Goal: Check status

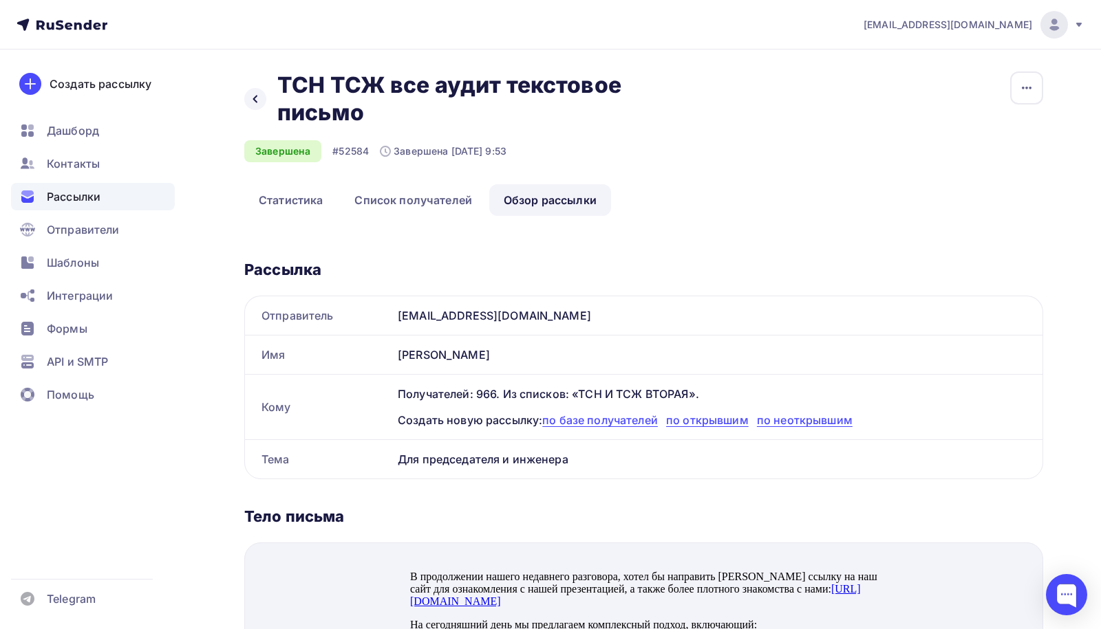
click at [71, 197] on span "Рассылки" at bounding box center [74, 196] width 54 height 17
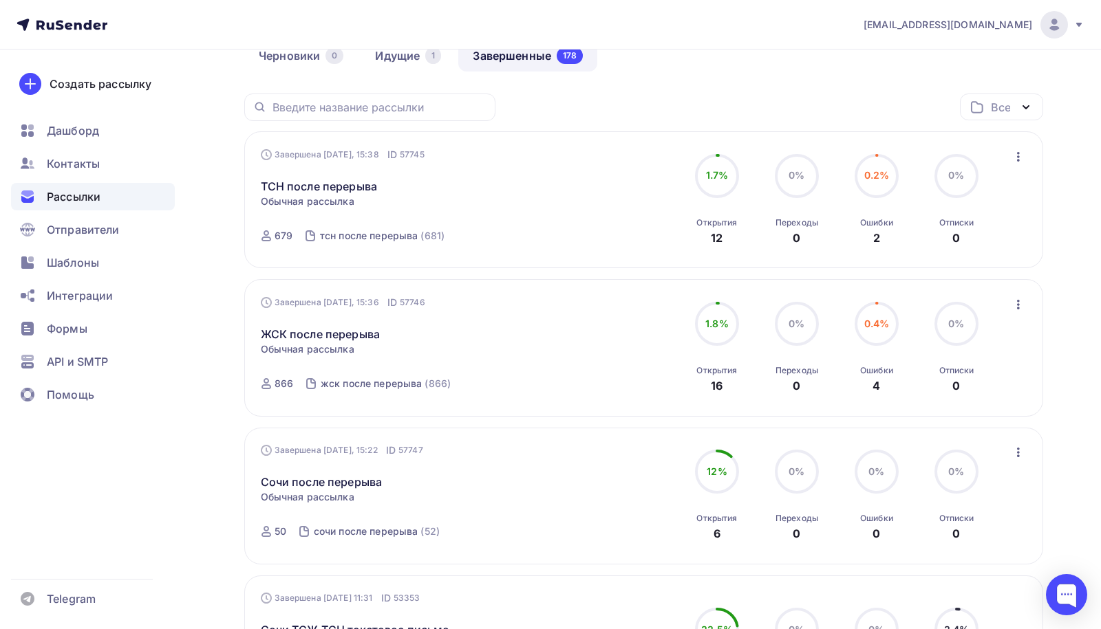
scroll to position [139, 0]
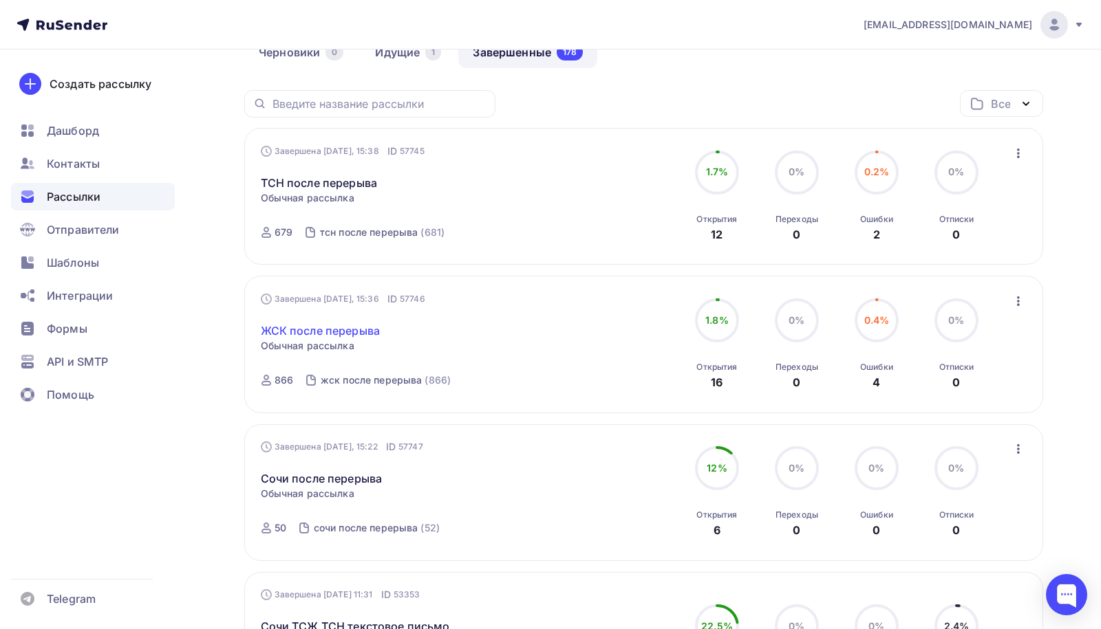
click at [360, 325] on link "ЖСК после перерыва" at bounding box center [321, 331] width 120 height 17
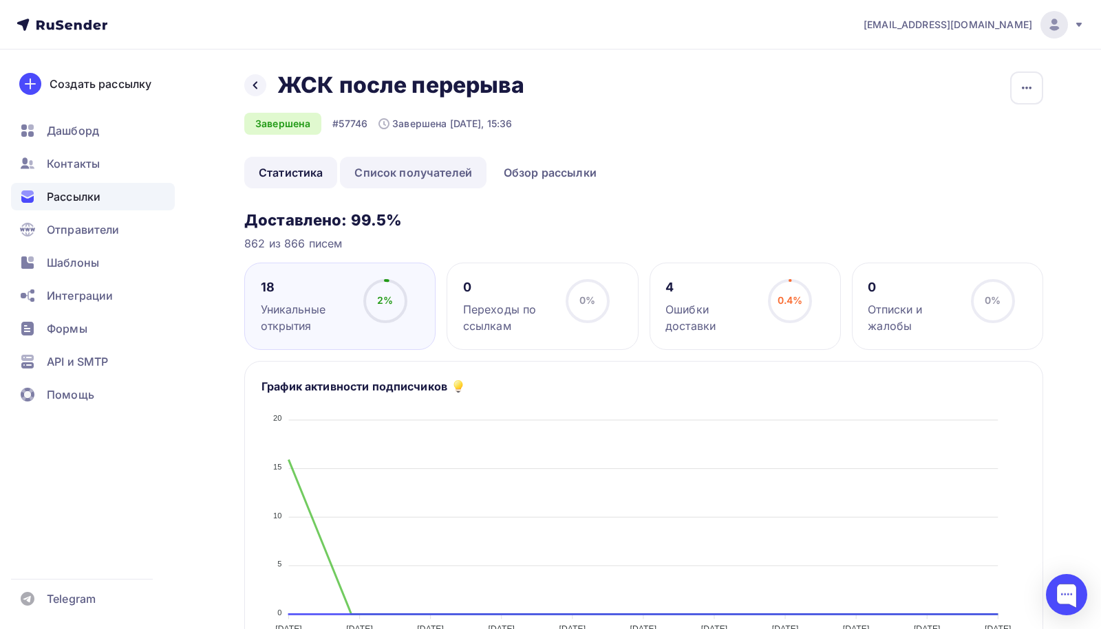
click at [430, 182] on link "Список получателей" at bounding box center [413, 173] width 147 height 32
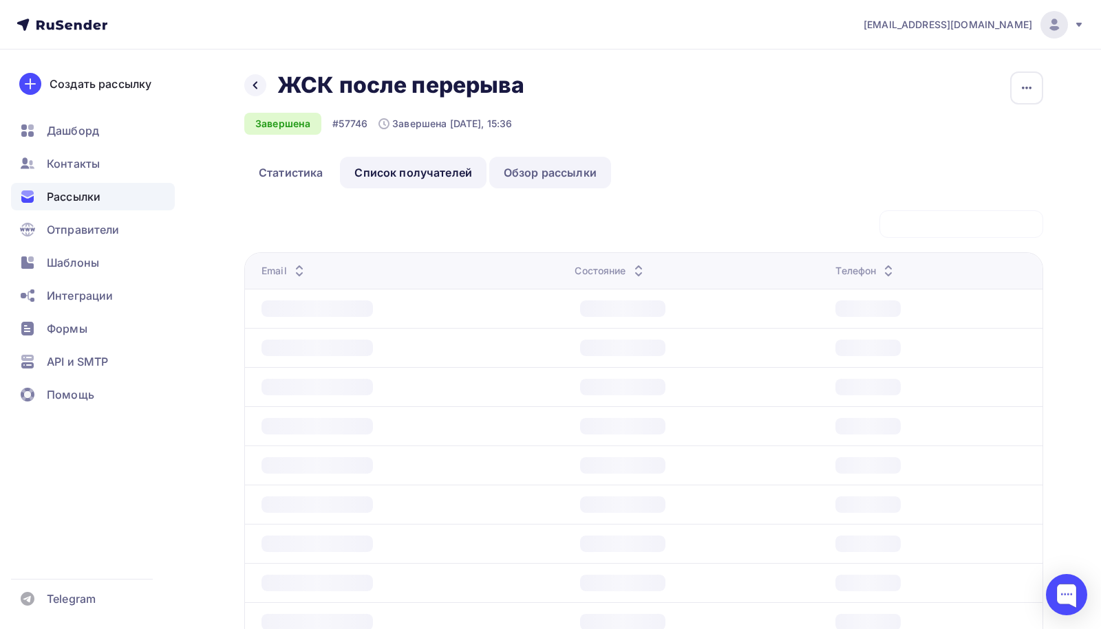
click at [535, 180] on link "Обзор рассылки" at bounding box center [550, 173] width 122 height 32
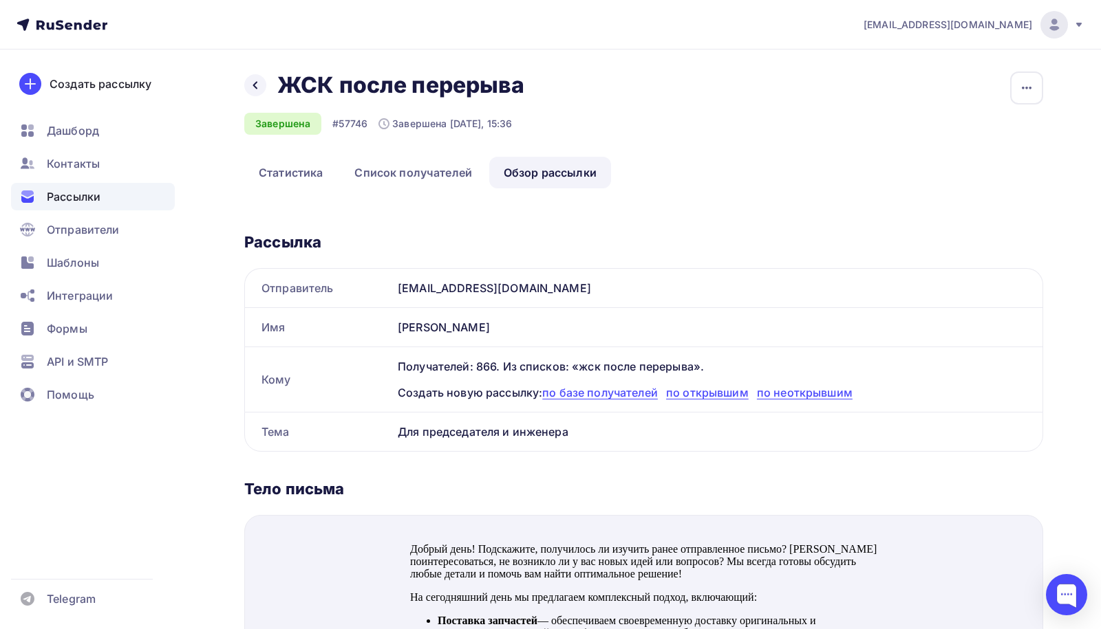
scroll to position [34, 0]
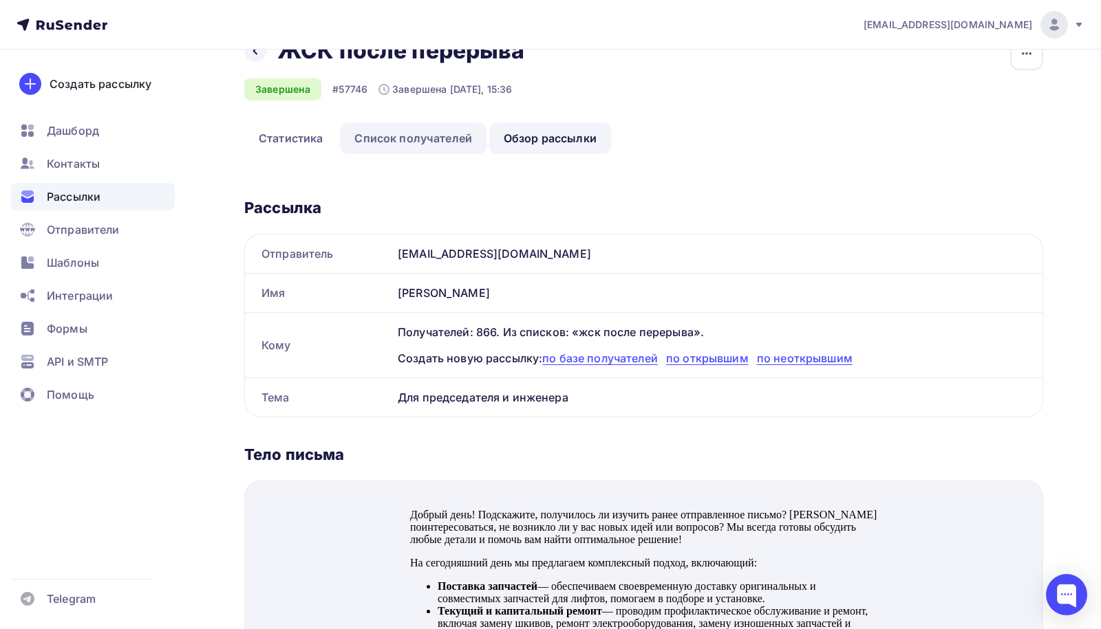
click at [415, 136] on link "Список получателей" at bounding box center [413, 138] width 147 height 32
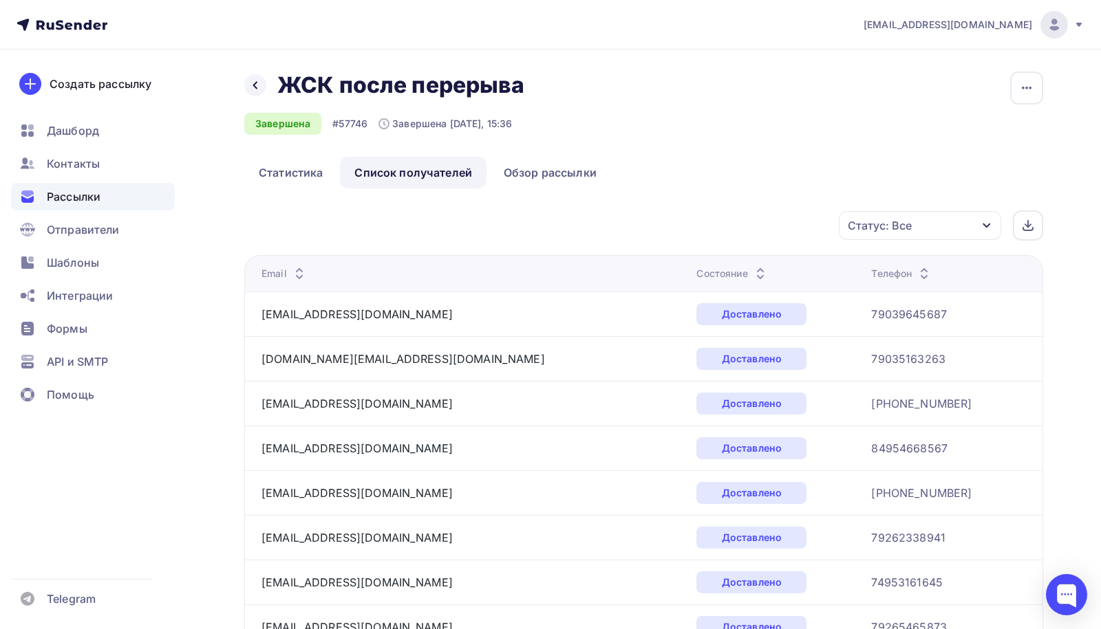
click at [752, 267] on icon at bounding box center [760, 270] width 17 height 17
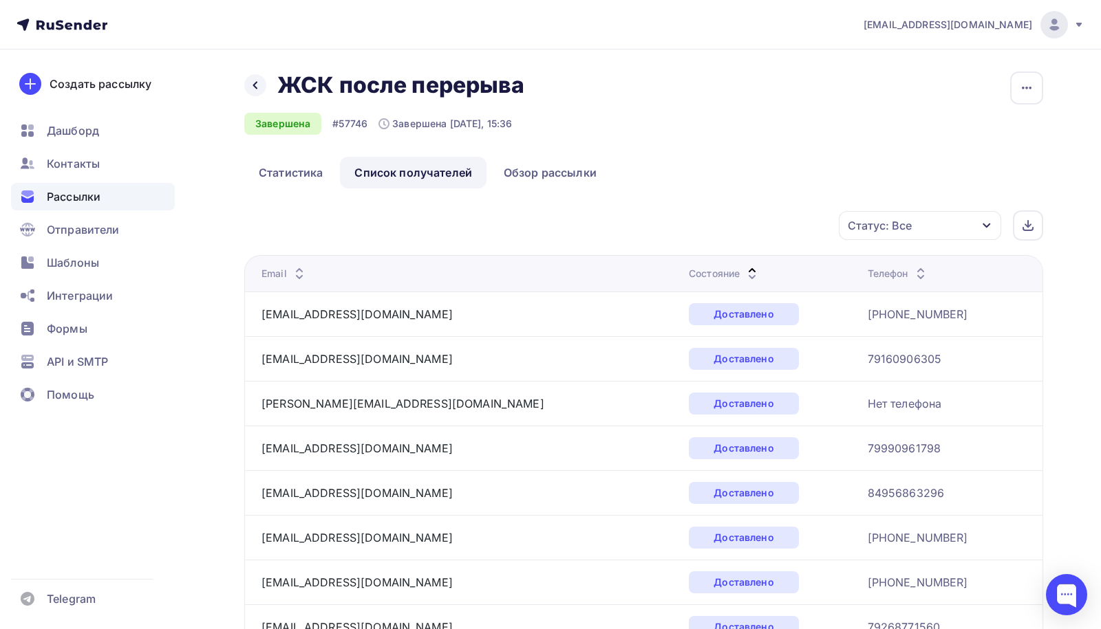
click at [744, 267] on icon at bounding box center [752, 270] width 17 height 17
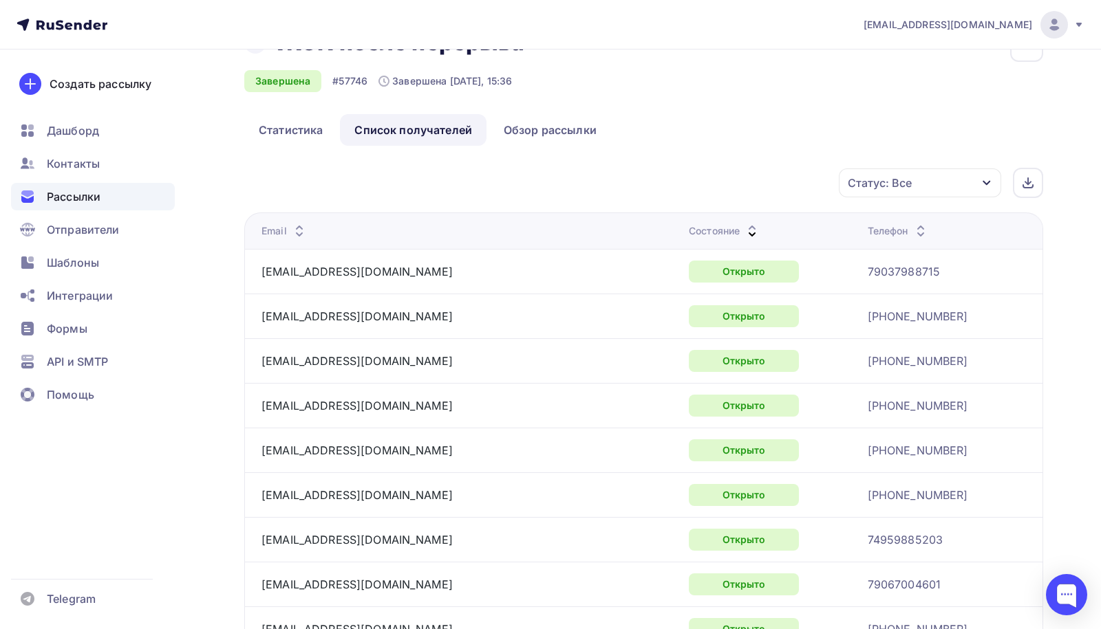
scroll to position [46, 0]
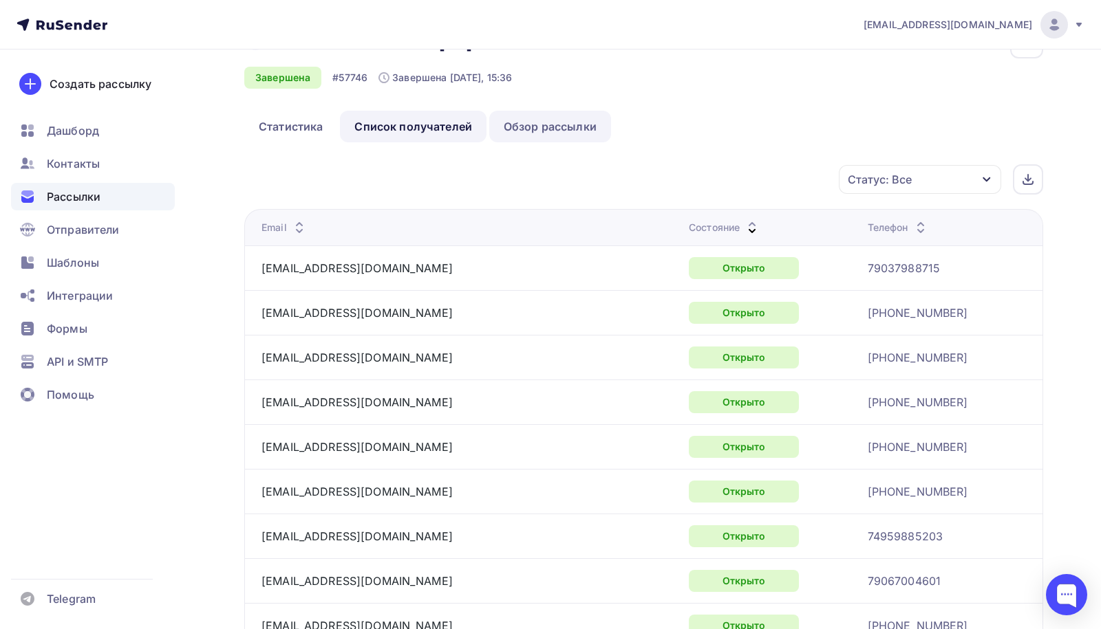
click at [523, 129] on link "Обзор рассылки" at bounding box center [550, 127] width 122 height 32
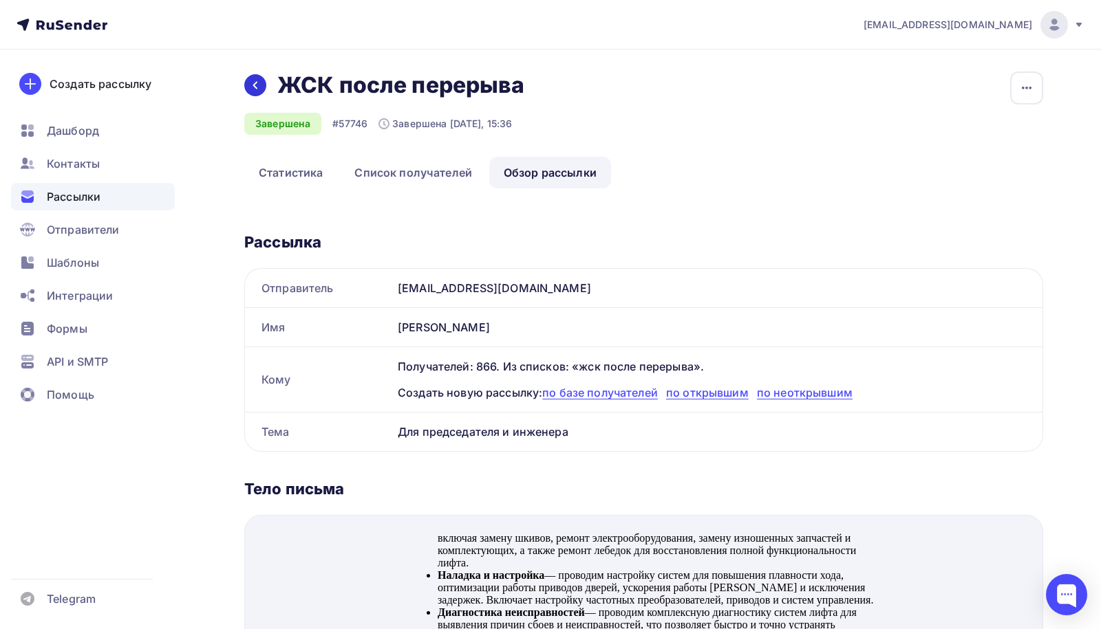
click at [261, 90] on div at bounding box center [255, 85] width 22 height 22
